Goal: Task Accomplishment & Management: Complete application form

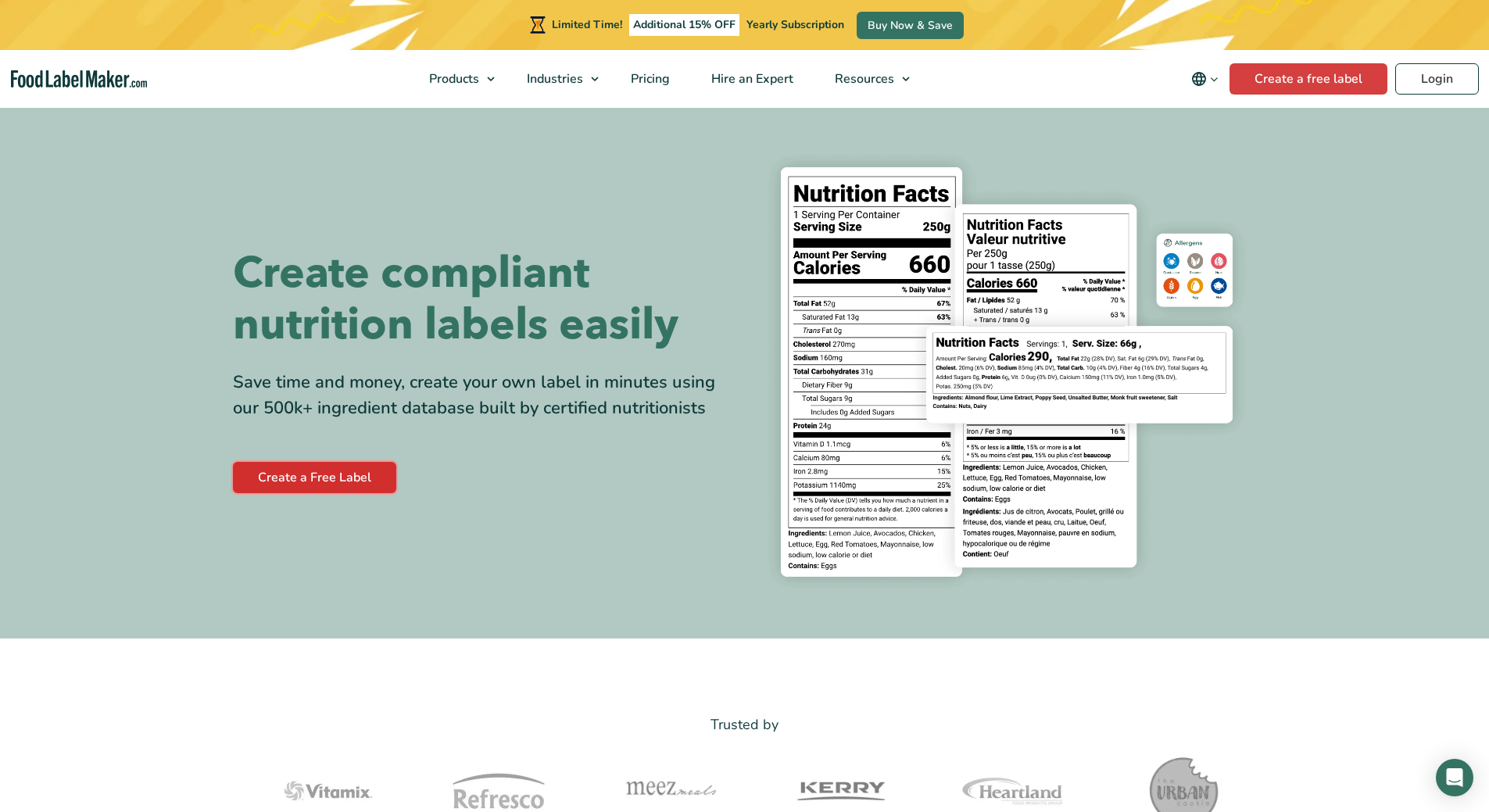
click at [359, 479] on link "Create a Free Label" at bounding box center [314, 477] width 163 height 32
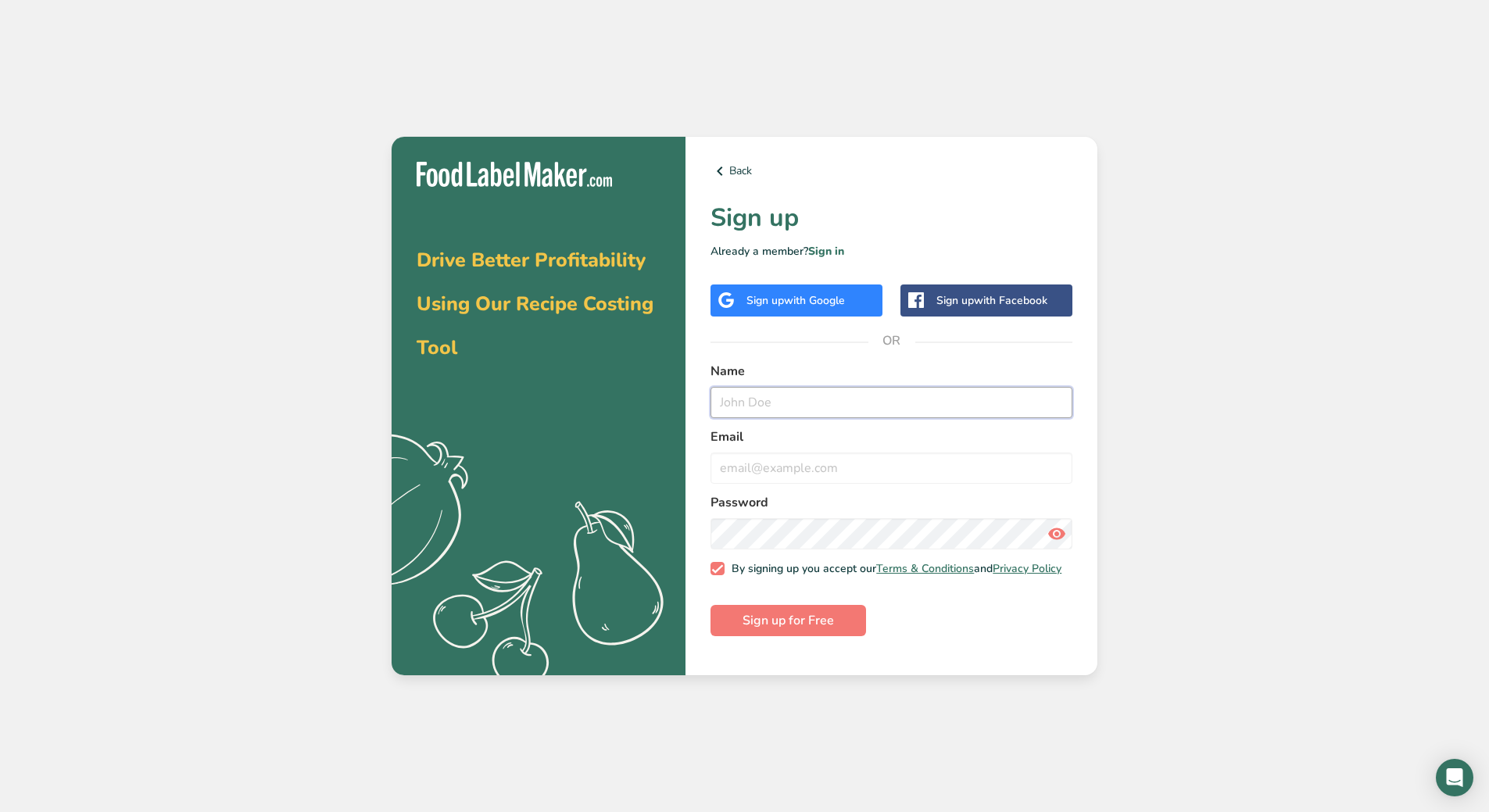
click at [794, 402] on input "text" at bounding box center [892, 402] width 362 height 32
drag, startPoint x: 1255, startPoint y: 350, endPoint x: 1263, endPoint y: 342, distance: 11.3
click at [1255, 349] on div "Drive Better Profitability Using Our Recipe Costing Tool .a{fill:#f5f3ed;} Back…" at bounding box center [744, 406] width 1489 height 812
click at [779, 307] on div "Sign up with Google" at bounding box center [795, 300] width 98 height 16
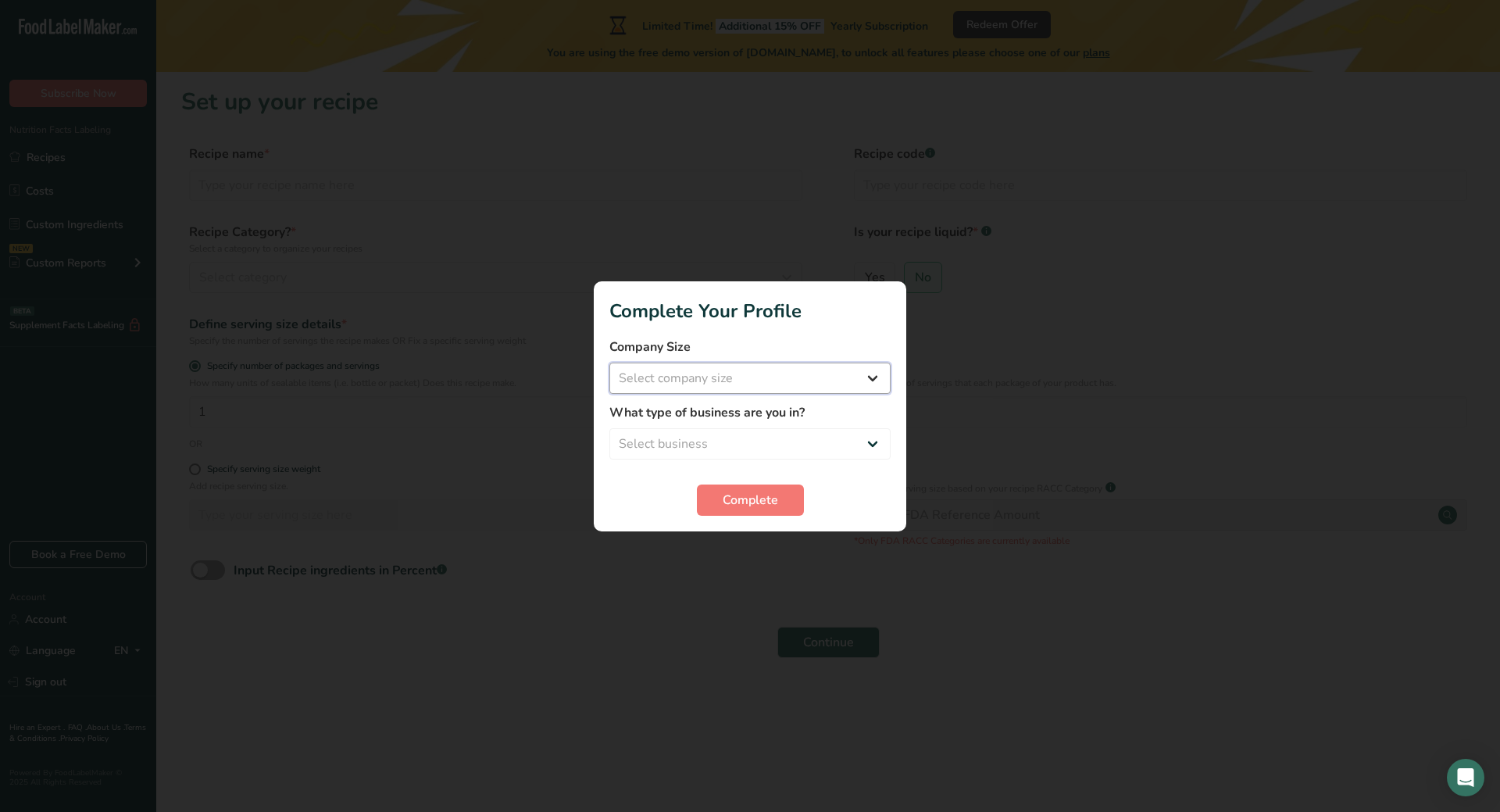
click at [870, 382] on select "Select company size Fewer than 10 Employees 10 to 50 Employees 51 to 500 Employ…" at bounding box center [750, 378] width 282 height 32
select select "2"
click at [609, 363] on select "Select company size Fewer than 10 Employees 10 to 50 Employees 51 to 500 Employ…" at bounding box center [750, 378] width 282 height 32
click at [871, 445] on select "Select business Packaged Food Manufacturer Restaurant & Cafe Bakery Meal Plans …" at bounding box center [750, 444] width 282 height 32
select select "1"
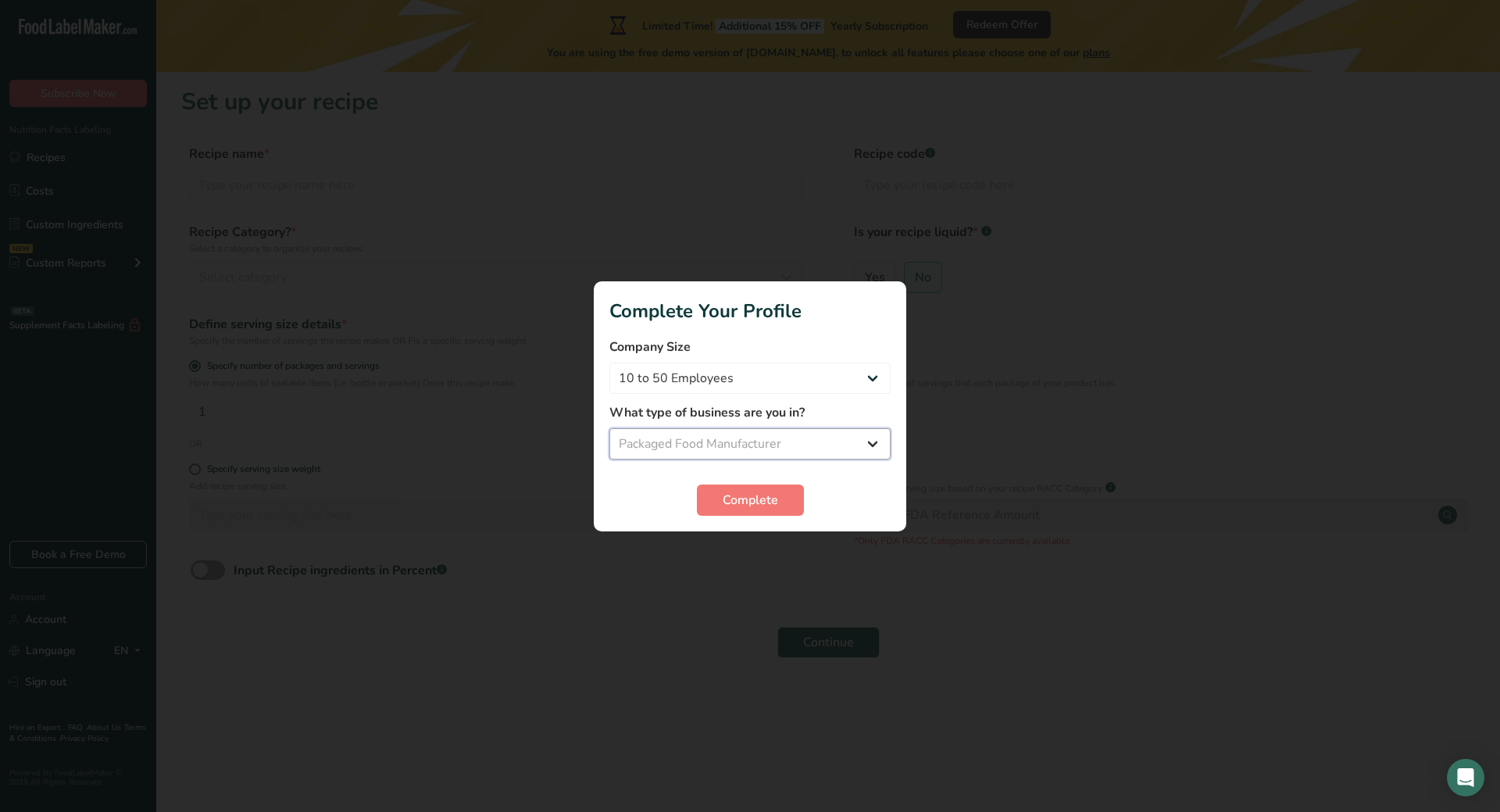
click at [609, 428] on select "Select business Packaged Food Manufacturer Restaurant & Cafe Bakery Meal Plans …" at bounding box center [750, 444] width 282 height 32
click at [767, 498] on span "Complete" at bounding box center [750, 500] width 55 height 19
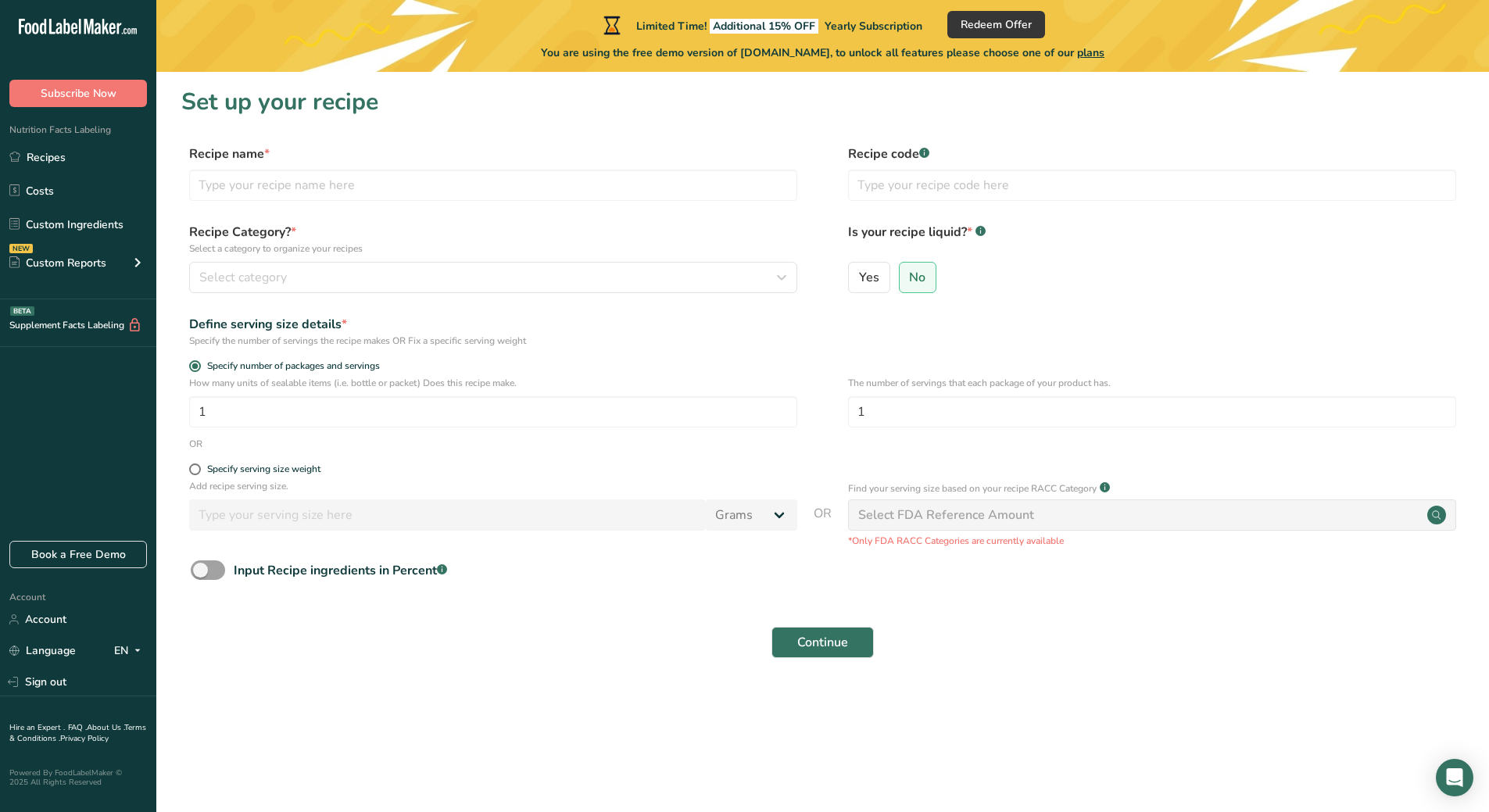
click at [809, 337] on div "Define serving size details * Specify the number of servings the recipe makes O…" at bounding box center [822, 331] width 1283 height 32
click at [622, 714] on main "Limited Time! Additional 15% OFF Yearly Subscription Redeem Offer You are using…" at bounding box center [744, 406] width 1489 height 812
click at [349, 186] on input "text" at bounding box center [493, 185] width 608 height 32
